Goal: Transaction & Acquisition: Book appointment/travel/reservation

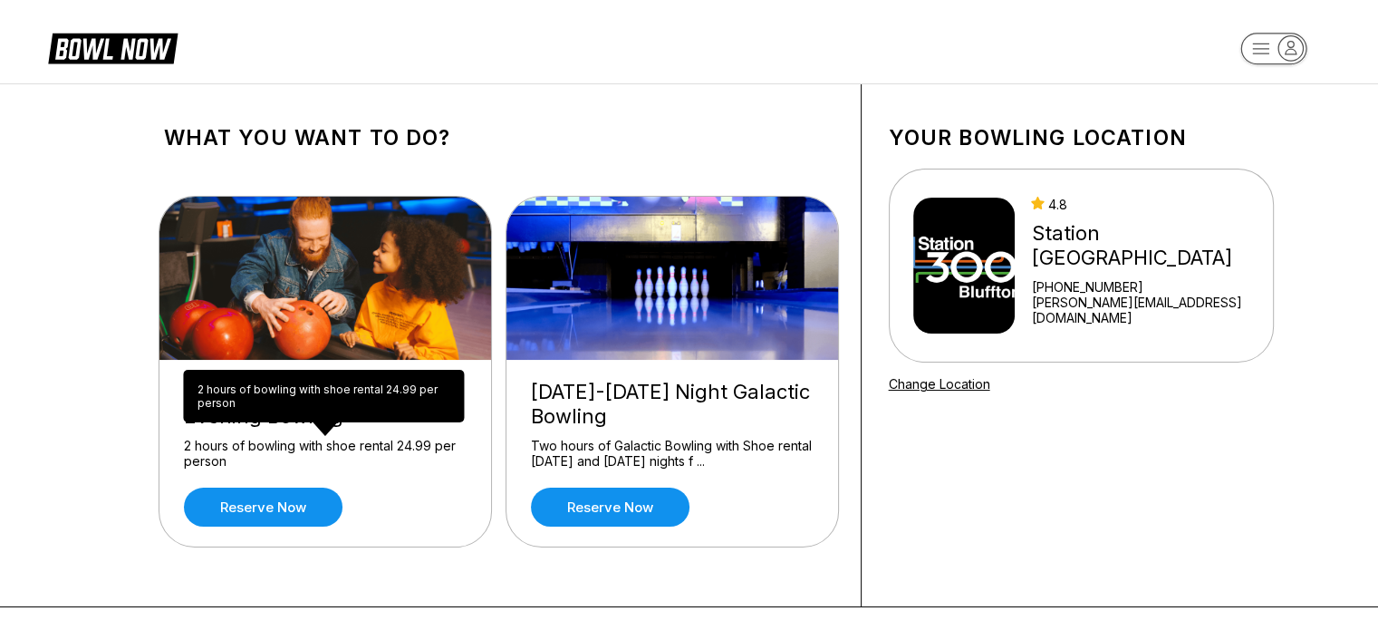
click at [271, 405] on div "2 hours of bowling with shoe rental 24.99 per person 2 hours of bowling with sh…" at bounding box center [323, 396] width 281 height 53
click at [320, 419] on div "2 hours of bowling with shoe rental 24.99 per person 2 hours of bowling with sh…" at bounding box center [323, 396] width 281 height 53
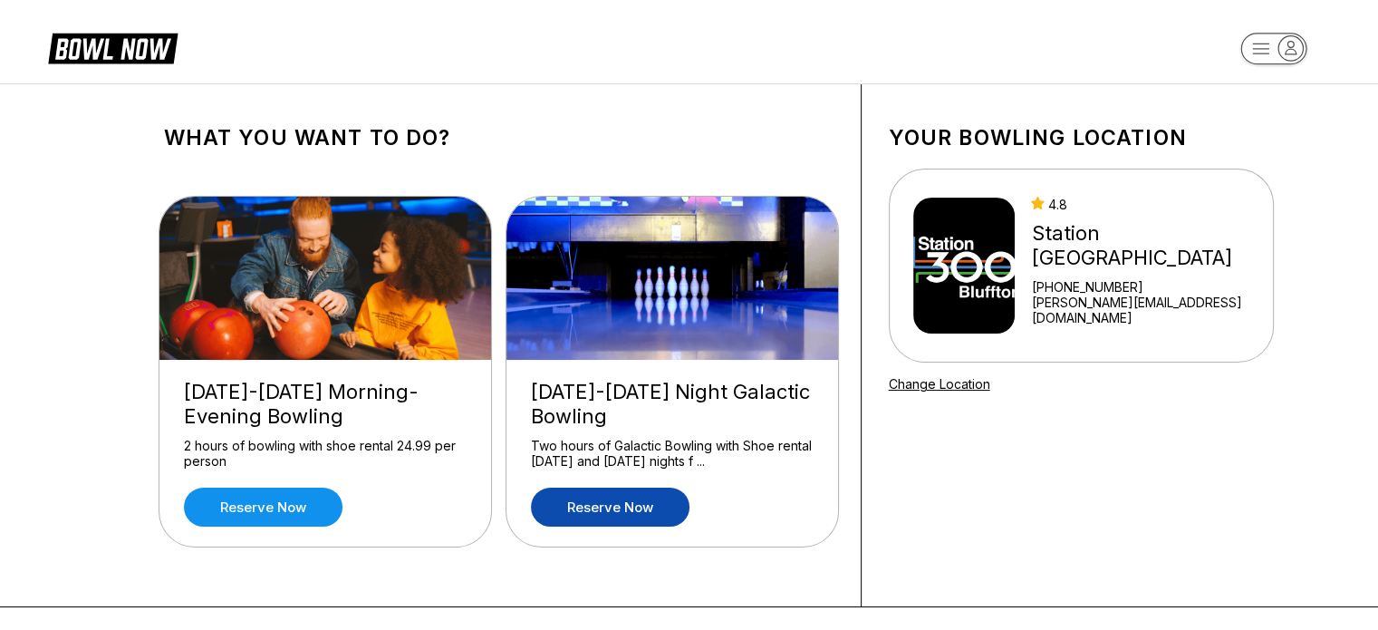
click at [649, 497] on link "Reserve now" at bounding box center [610, 506] width 159 height 39
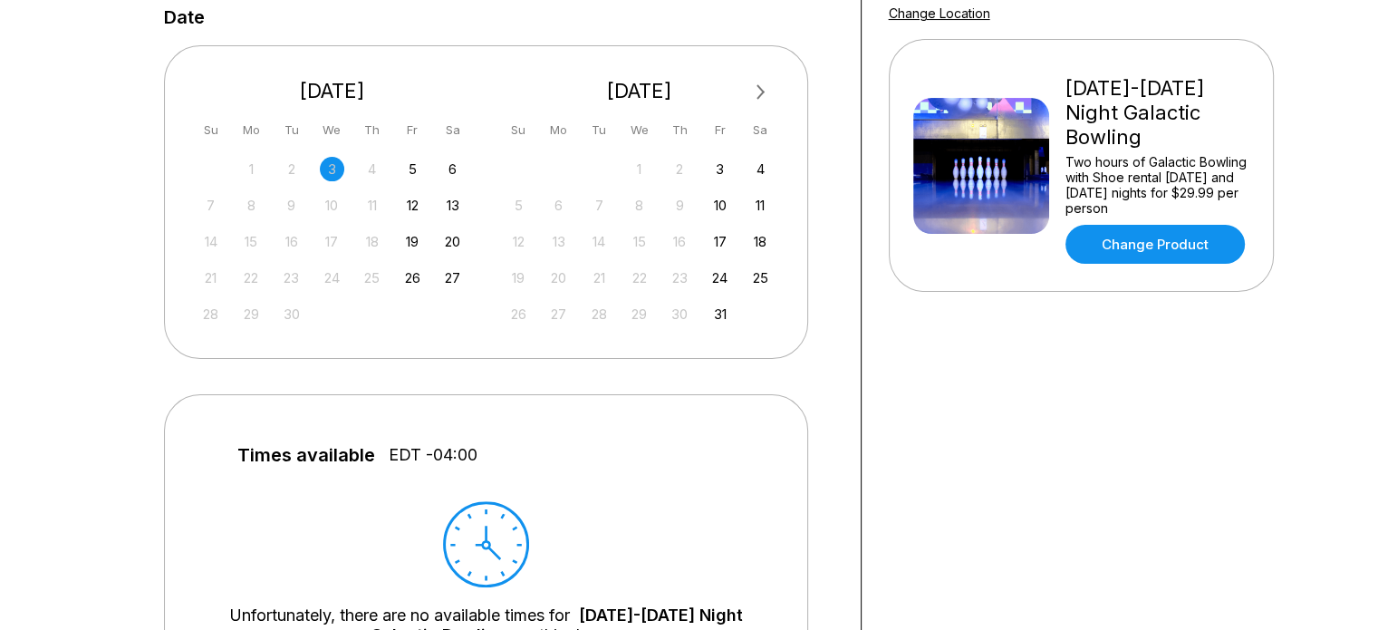
scroll to position [376, 0]
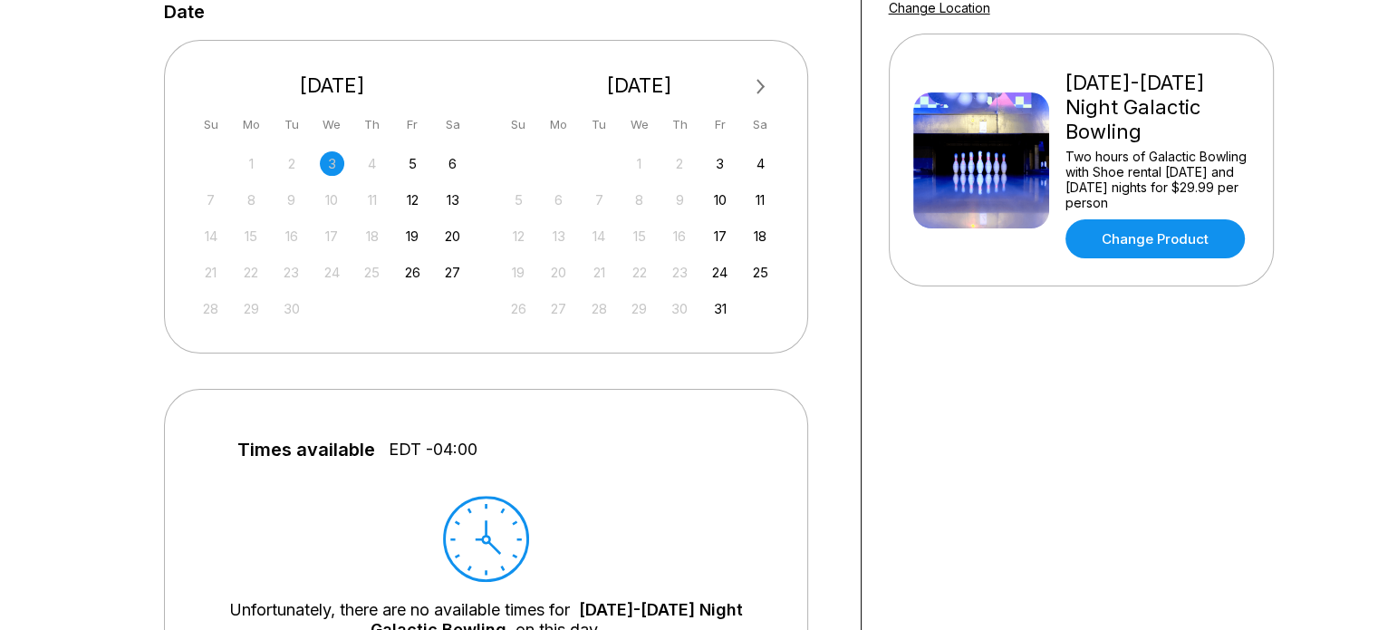
click at [759, 84] on span "Next Month" at bounding box center [759, 86] width 0 height 21
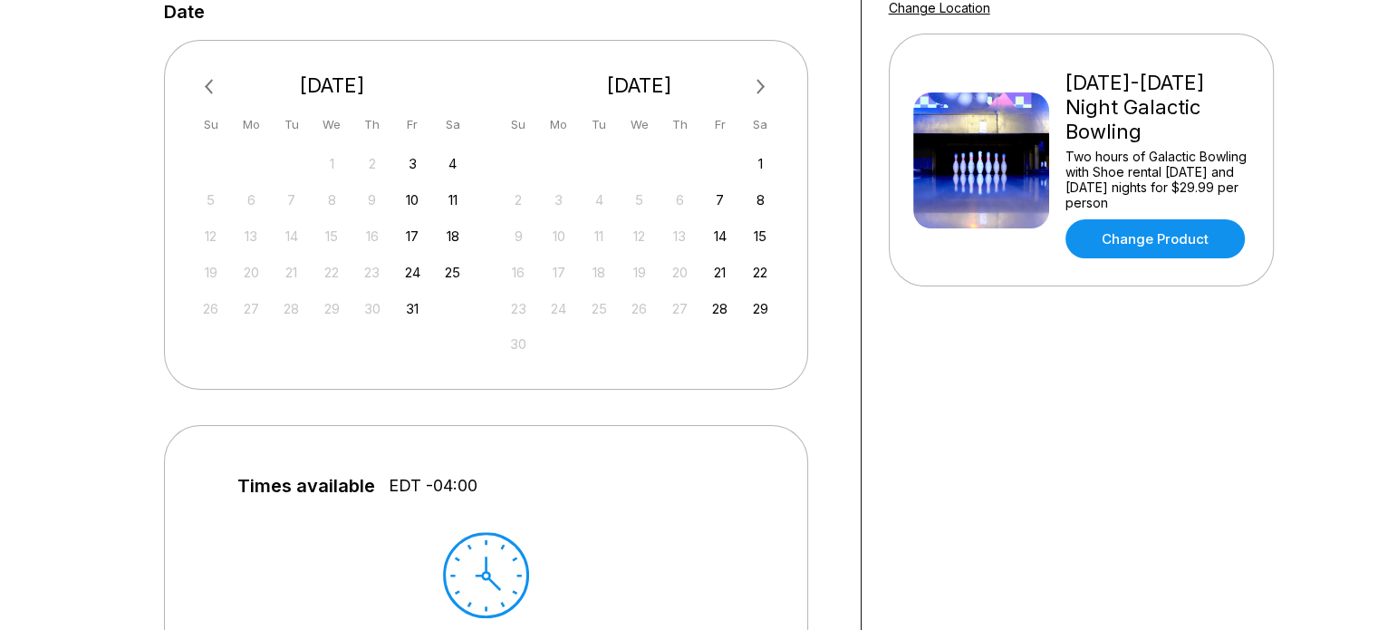
click at [759, 84] on span "Next Month" at bounding box center [759, 86] width 0 height 21
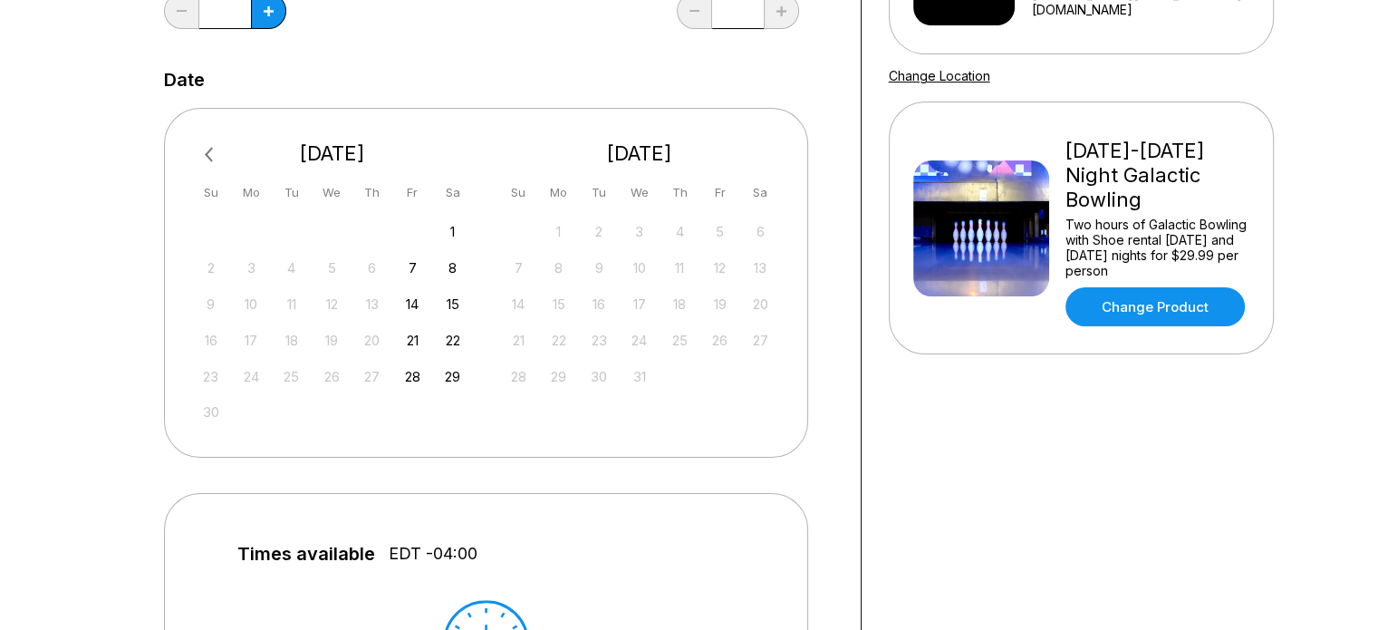
scroll to position [283, 0]
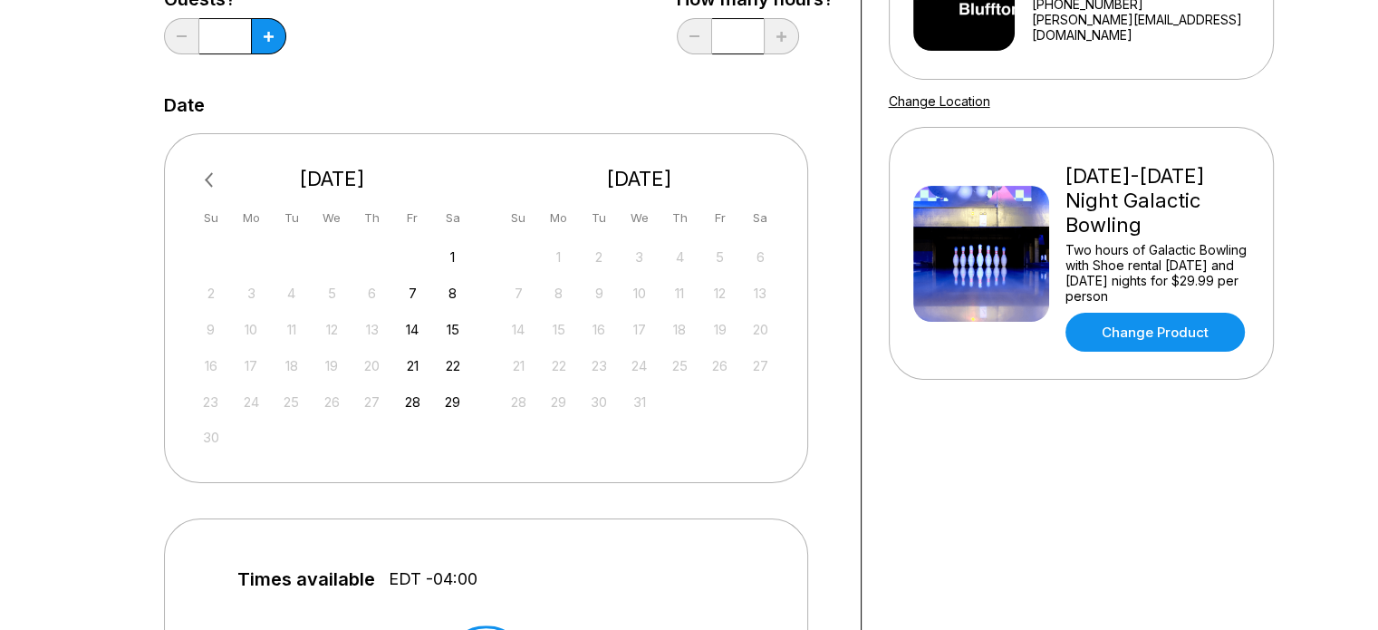
click at [473, 365] on div "[DATE] Previous Month [DATE] Su Mo Tu We Th Fr Sa 26 27 28 29 30 31 1 2 3 4 5 6…" at bounding box center [486, 307] width 644 height 349
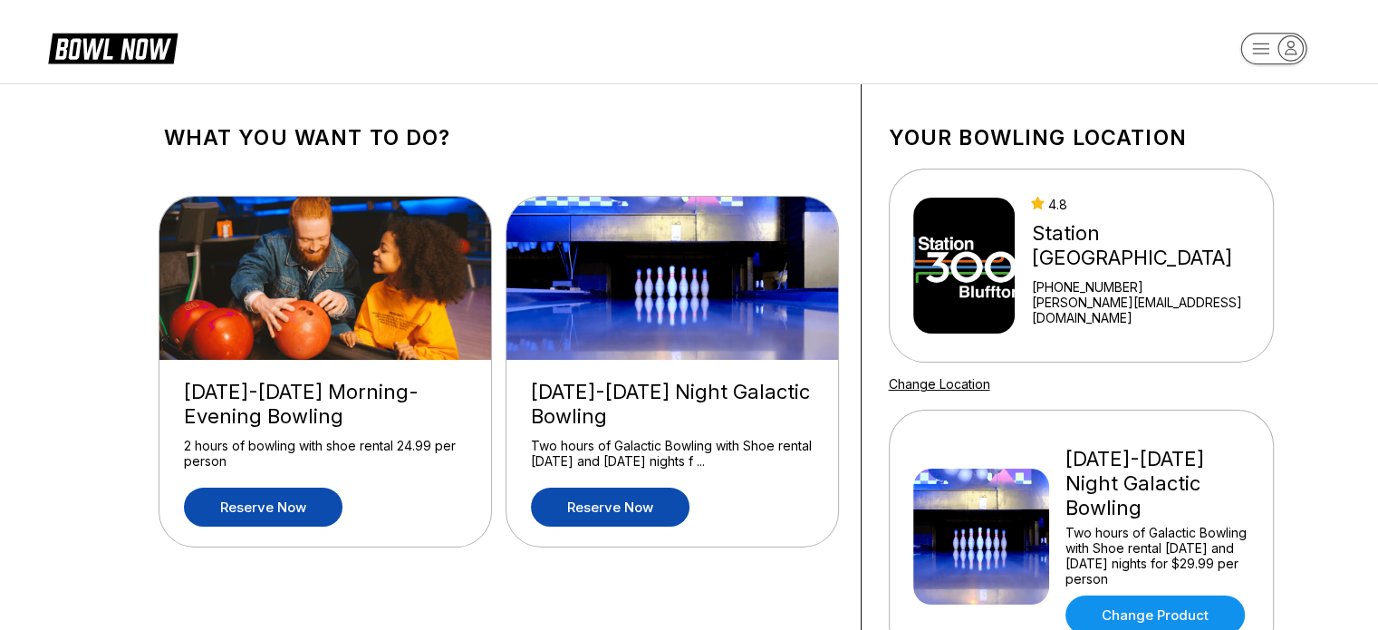
click at [307, 498] on link "Reserve now" at bounding box center [263, 506] width 159 height 39
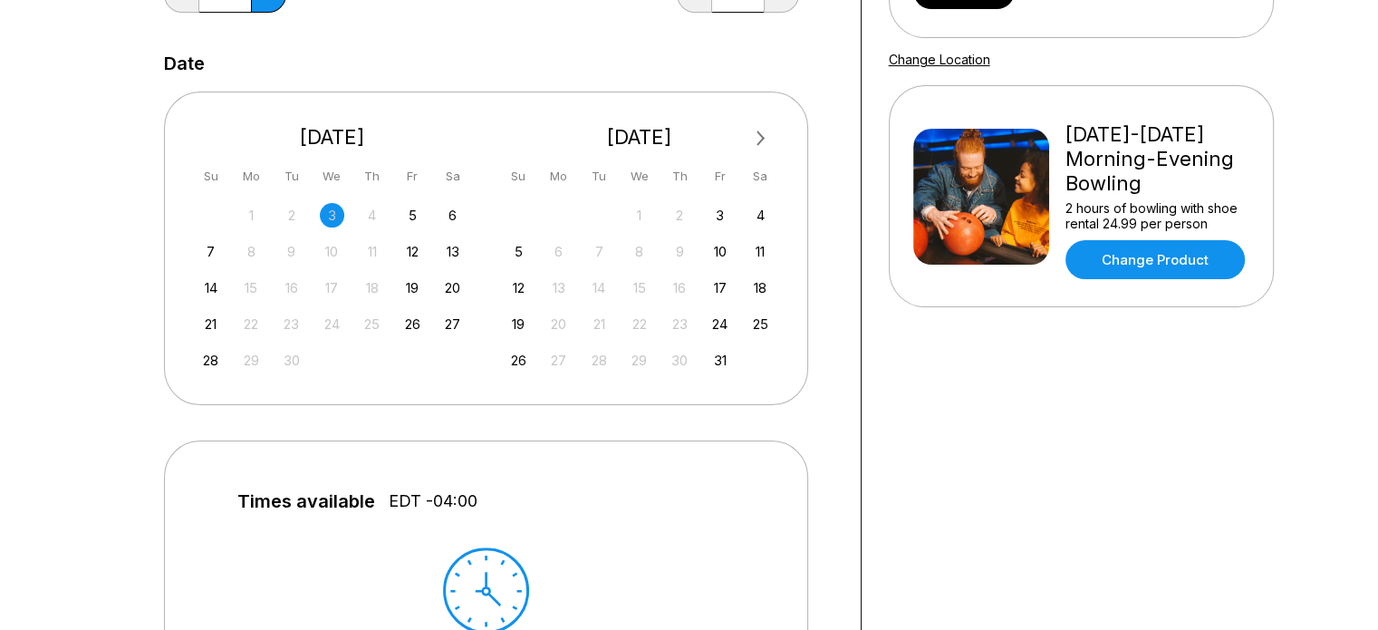
scroll to position [329, 0]
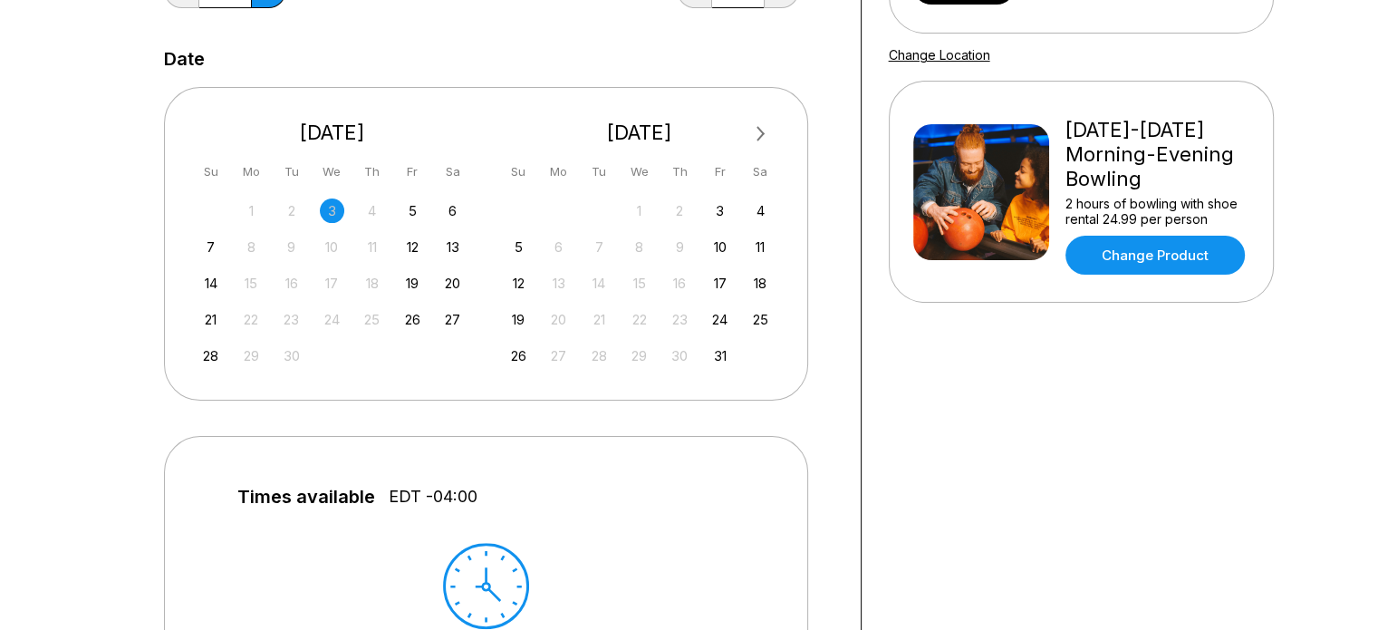
click at [759, 130] on span "Next Month" at bounding box center [759, 133] width 0 height 21
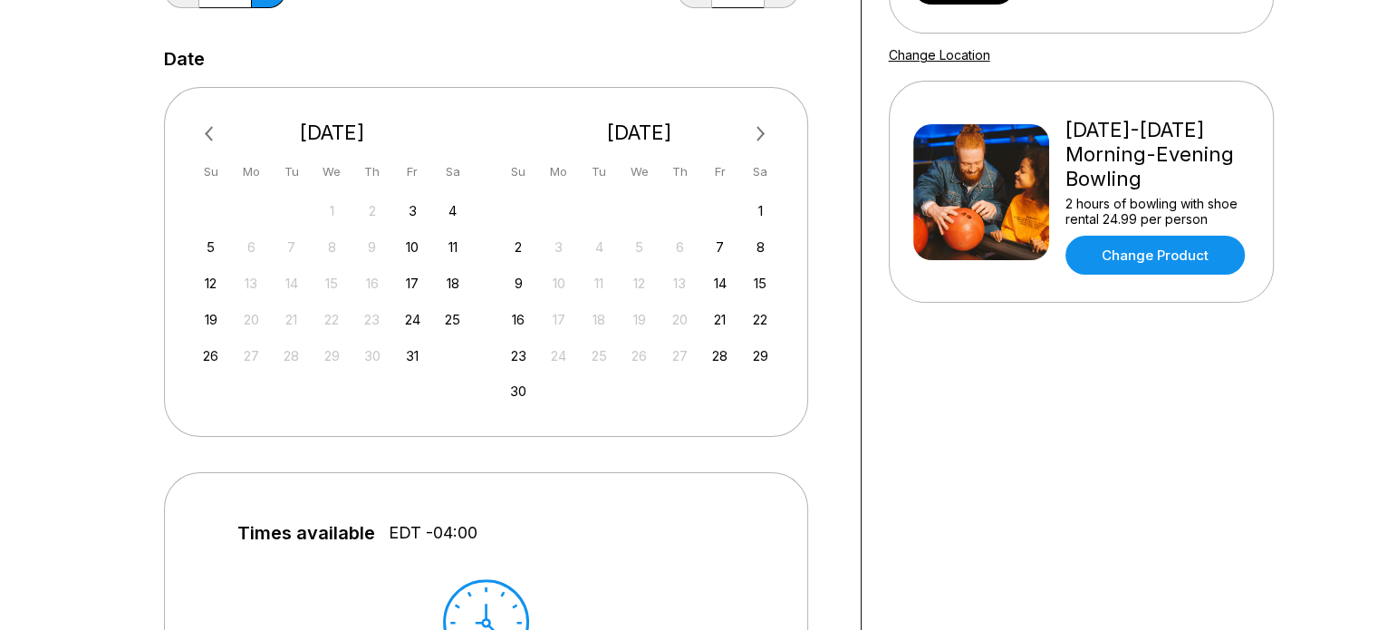
click at [759, 130] on span "Next Month" at bounding box center [759, 133] width 0 height 21
